Goal: Transaction & Acquisition: Purchase product/service

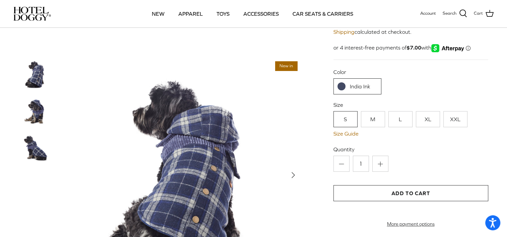
scroll to position [130, 0]
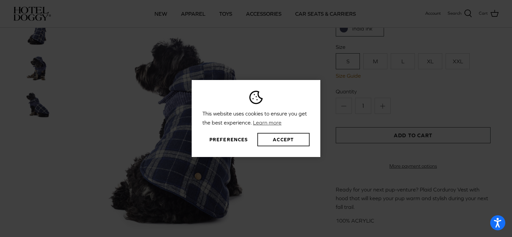
click at [263, 140] on button "Accept" at bounding box center [283, 139] width 52 height 13
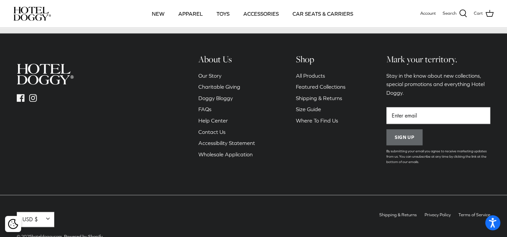
scroll to position [605, 0]
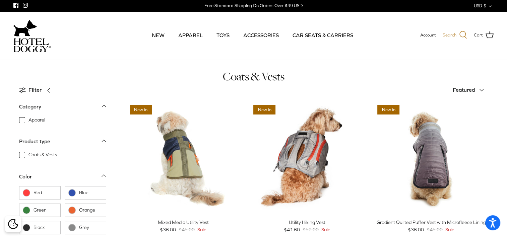
click at [465, 32] on icon at bounding box center [463, 35] width 8 height 8
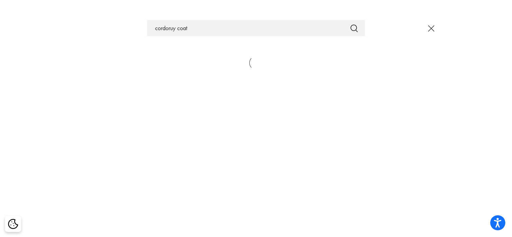
type input "cordoruy coat"
click at [350, 24] on button "Submit" at bounding box center [354, 28] width 8 height 9
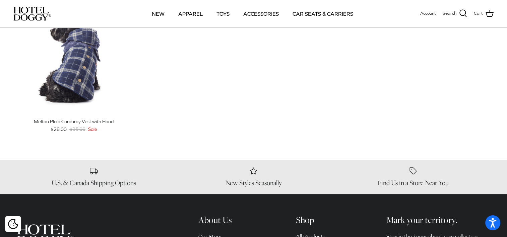
scroll to position [70, 0]
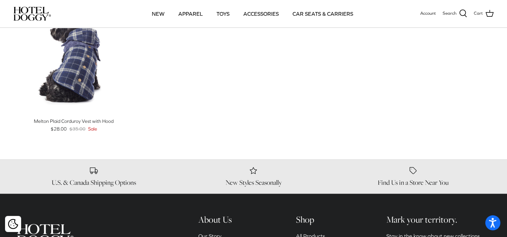
click at [215, 131] on div "New in Left Right Quick buy Melton Plaid Corduroy Vest with Hood $28.00 $35.00 …" at bounding box center [248, 77] width 479 height 145
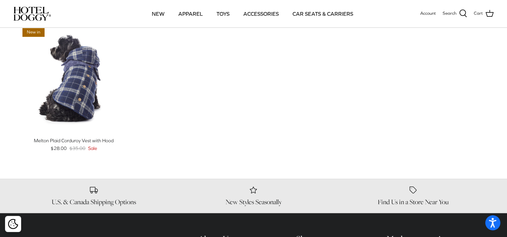
scroll to position [42, 0]
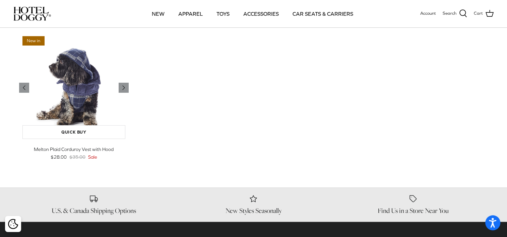
click at [87, 101] on img "Melton Plaid Corduroy Vest with Hood" at bounding box center [74, 88] width 110 height 110
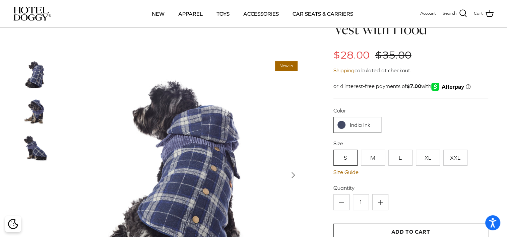
scroll to position [40, 0]
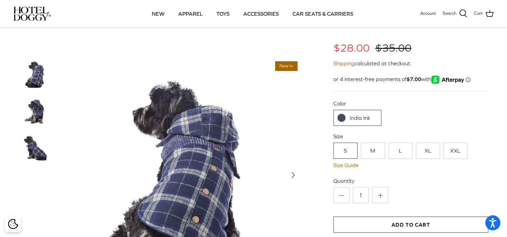
click at [402, 152] on link "L" at bounding box center [400, 151] width 24 height 16
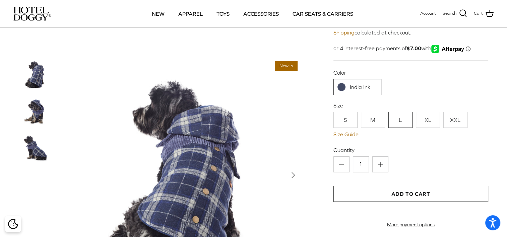
scroll to position [76, 0]
